Goal: Register for event/course

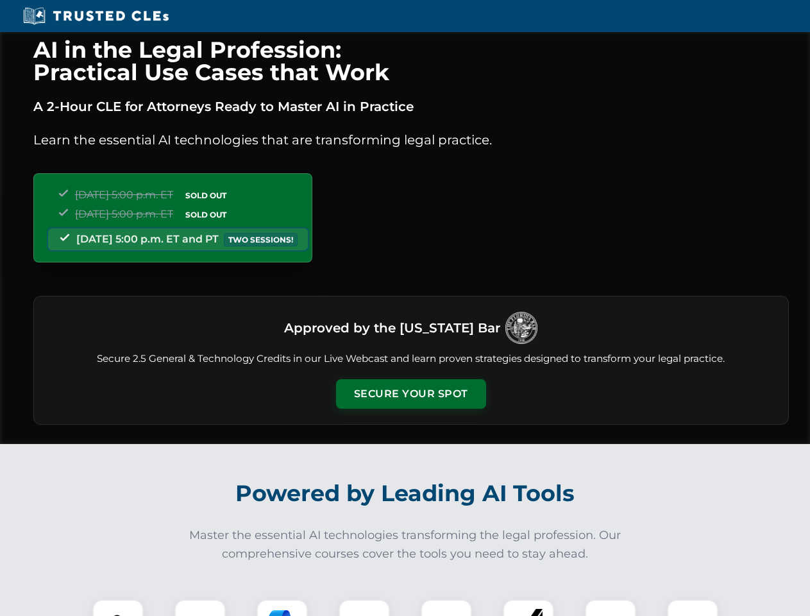
click at [410, 394] on button "Secure Your Spot" at bounding box center [411, 394] width 150 height 30
click at [118, 607] on img at bounding box center [117, 624] width 37 height 37
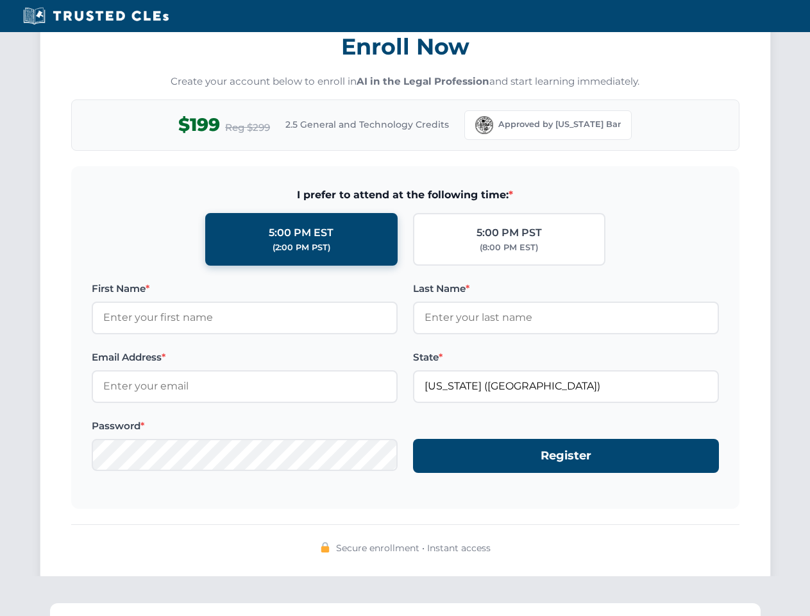
scroll to position [1259, 0]
